Goal: Information Seeking & Learning: Learn about a topic

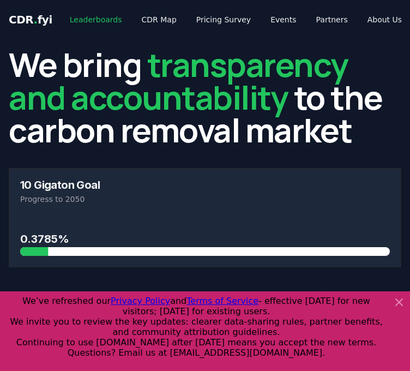
click at [84, 22] on link "Leaderboards" at bounding box center [96, 20] width 70 height 20
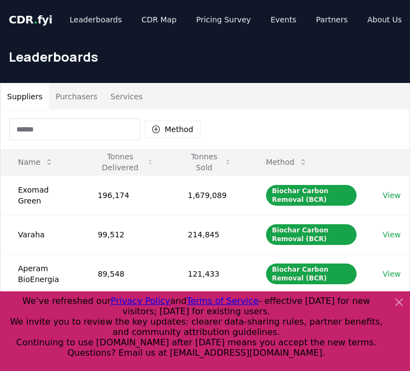
click at [53, 129] on input at bounding box center [74, 129] width 131 height 22
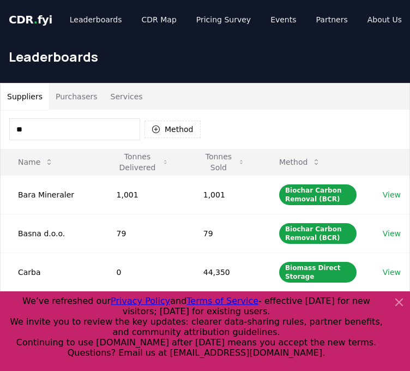
type input "*"
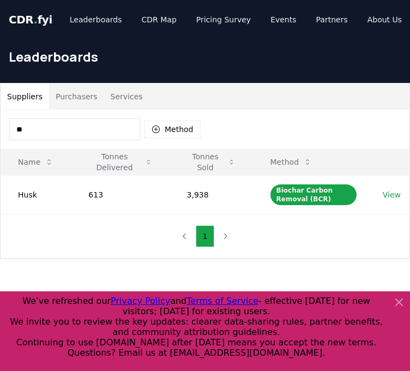
type input "*"
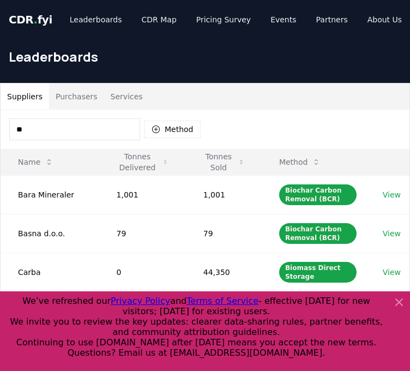
type input "*"
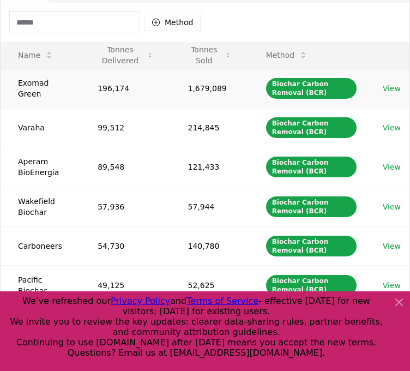
scroll to position [127, 0]
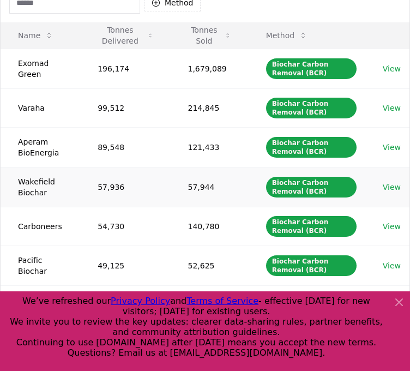
click at [34, 184] on td "Wakefield Biochar" at bounding box center [41, 187] width 80 height 40
